Goal: Task Accomplishment & Management: Manage account settings

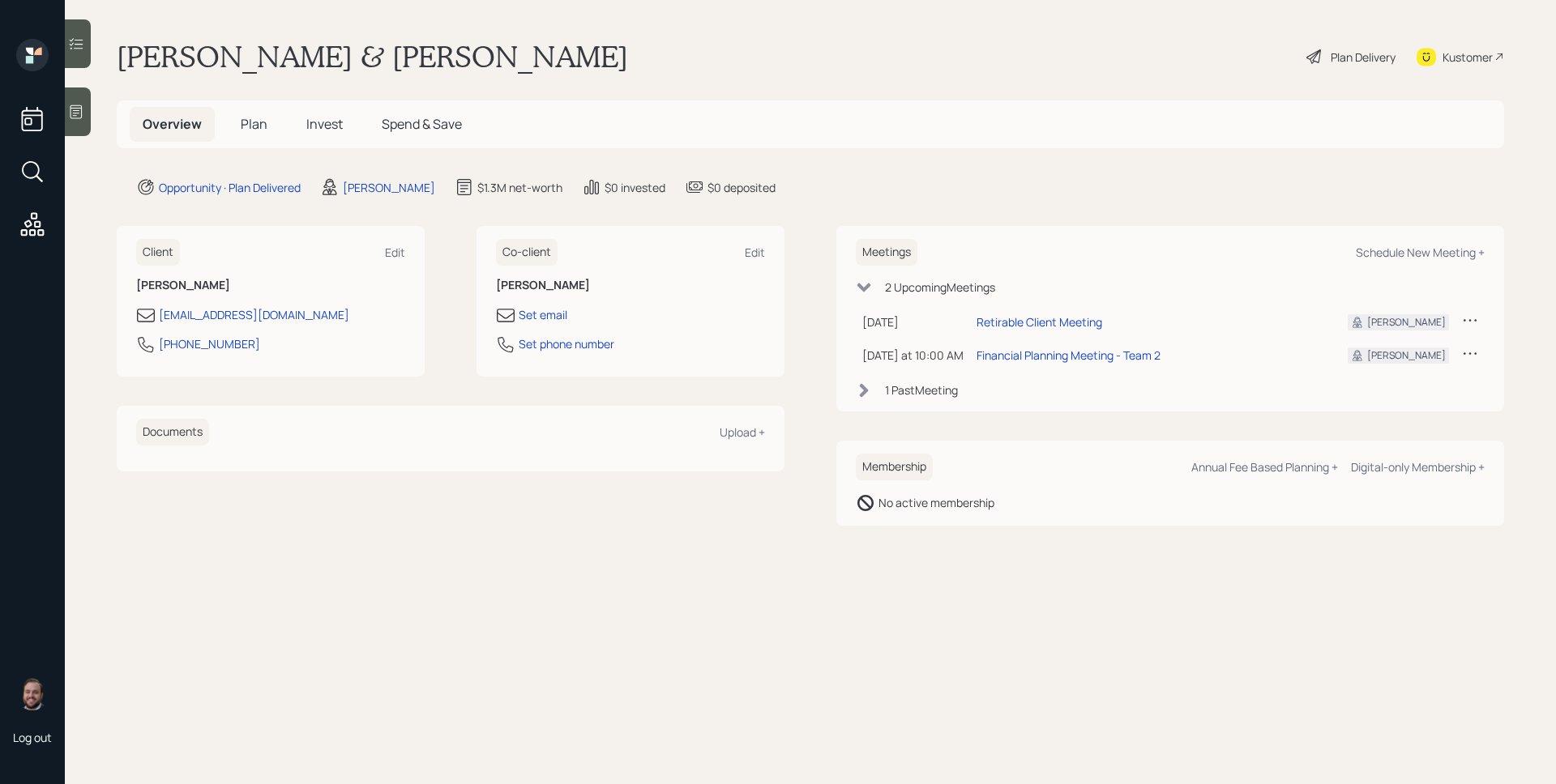
click at [1473, 316] on icon at bounding box center [1469, 320] width 17 height 17
click at [1469, 319] on icon at bounding box center [1469, 320] width 13 height 2
click at [1391, 369] on div "Cancel" at bounding box center [1420, 367] width 117 height 16
click at [1400, 249] on div "Schedule New Meeting +" at bounding box center [1420, 252] width 128 height 16
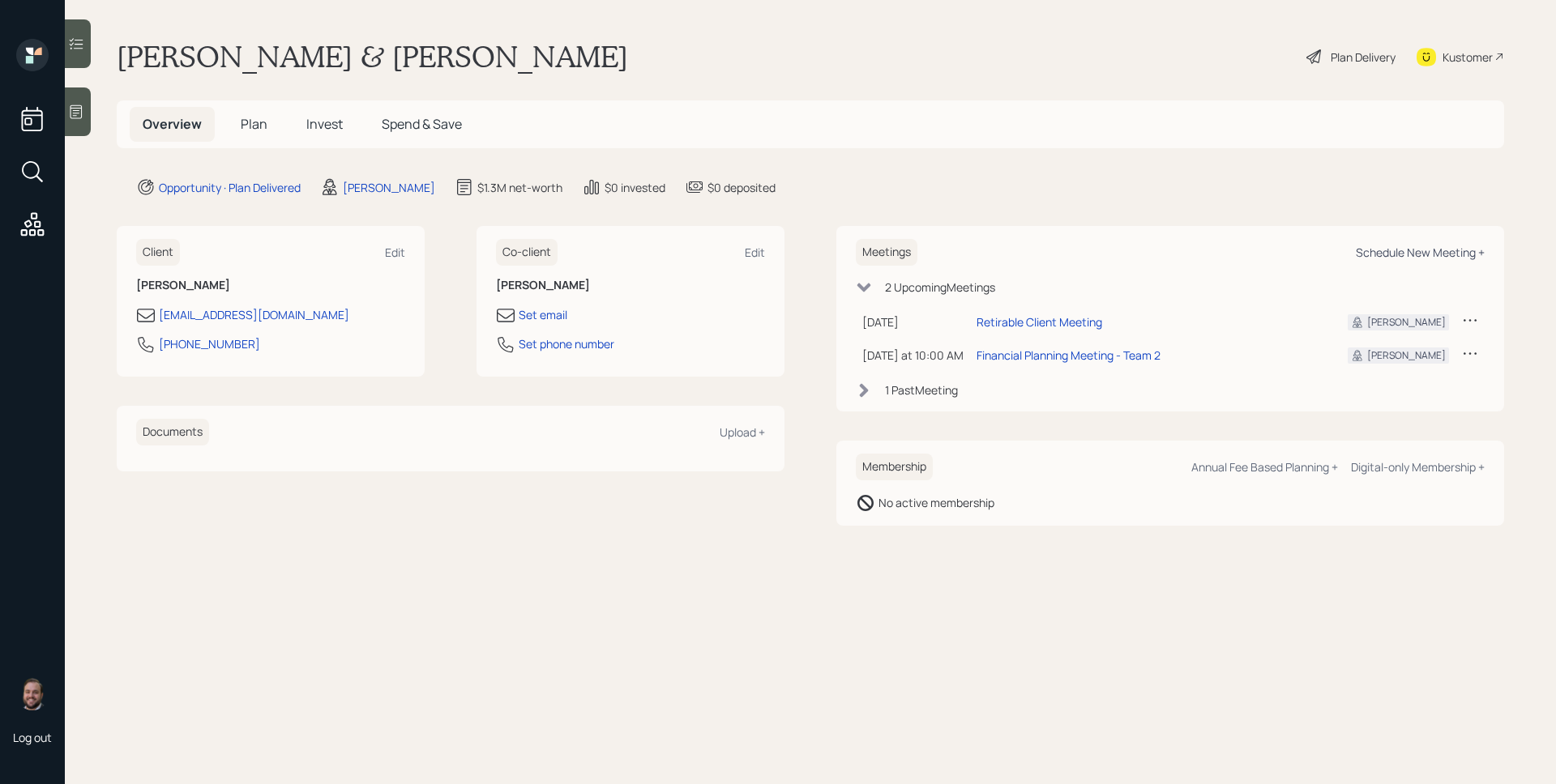
select select "d946c976-65aa-4529-ac9d-02c4f1114fc0"
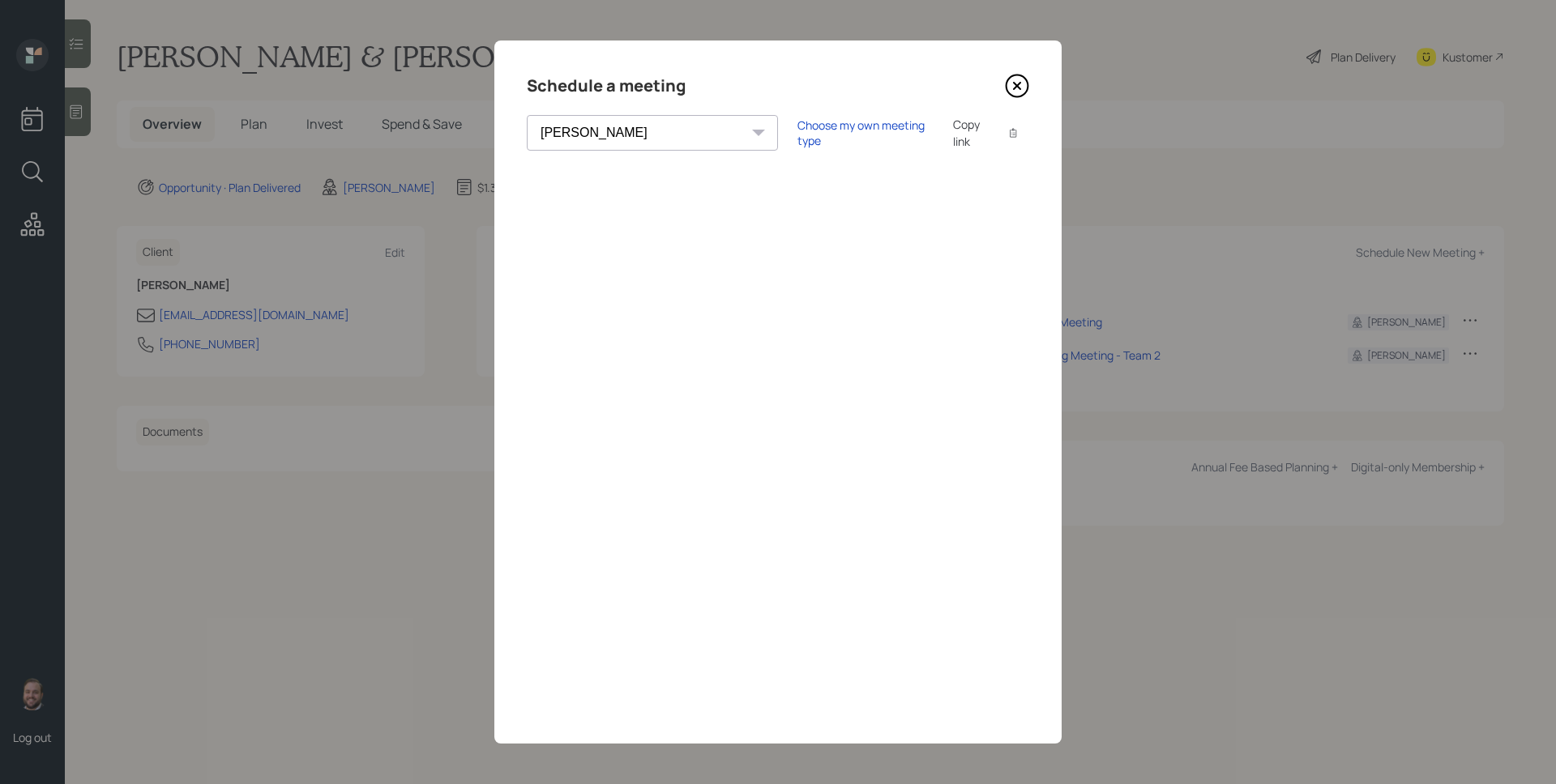
click at [1017, 84] on icon at bounding box center [1016, 86] width 24 height 24
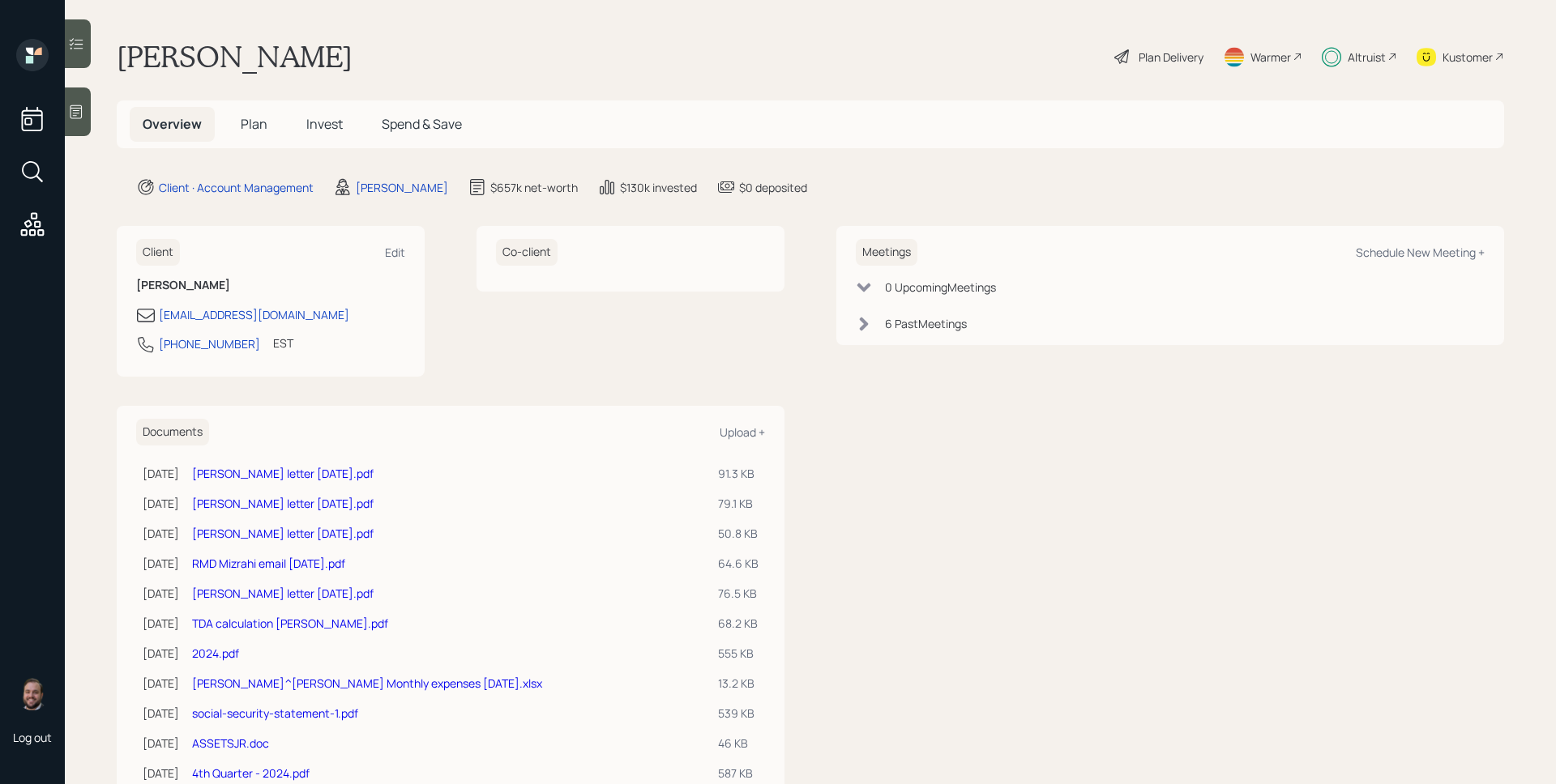
click at [1357, 57] on div "Altruist" at bounding box center [1366, 56] width 38 height 17
